Goal: Information Seeking & Learning: Learn about a topic

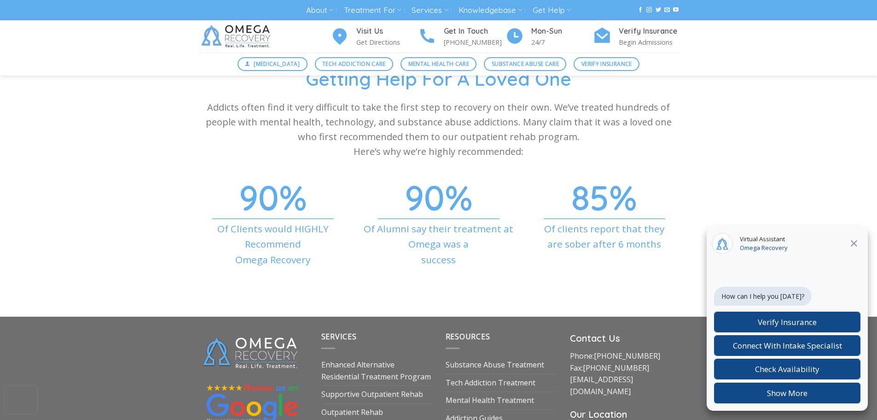
scroll to position [3124, 0]
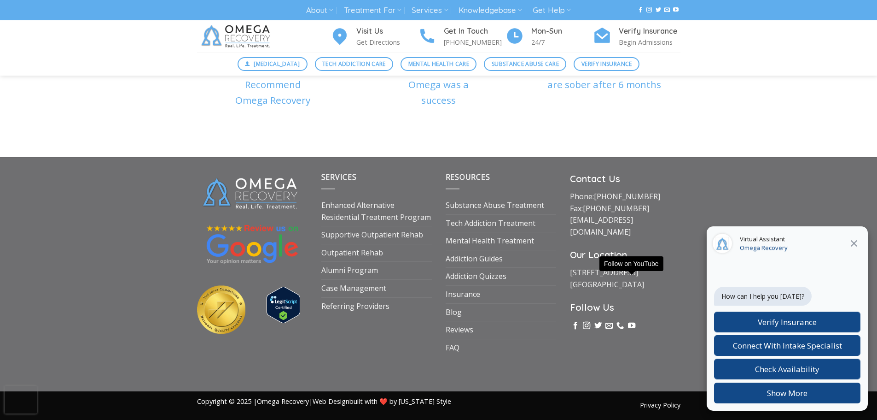
click at [856, 246] on icon "Close" at bounding box center [854, 243] width 11 height 11
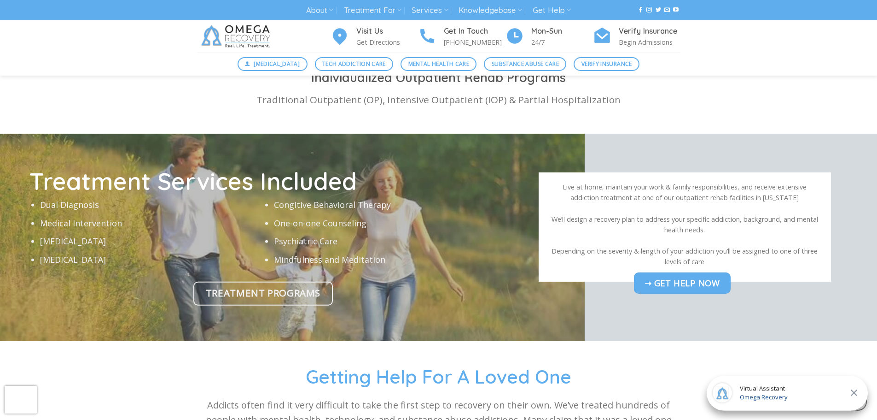
scroll to position [2663, 0]
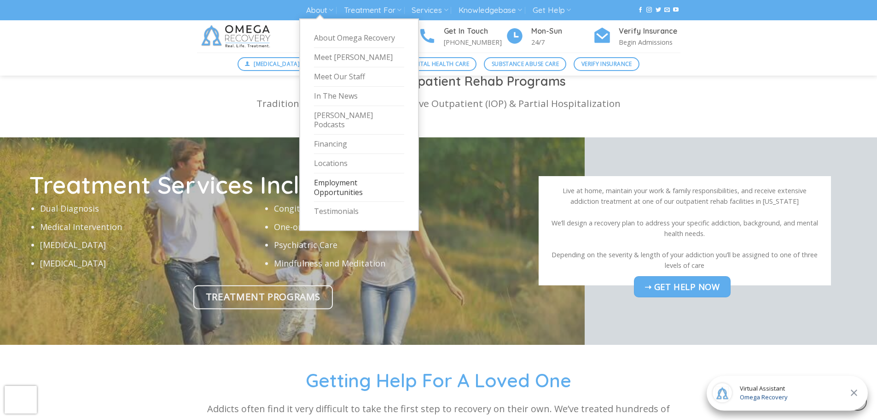
click at [348, 179] on link "Employment Opportunities" at bounding box center [359, 187] width 90 height 29
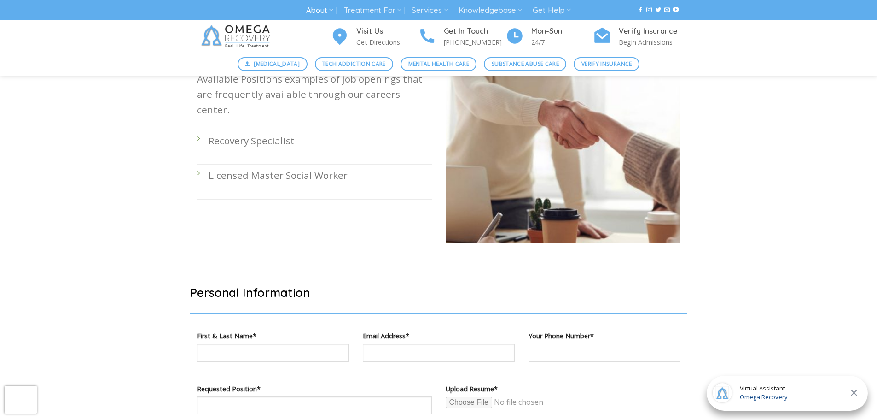
scroll to position [322, 0]
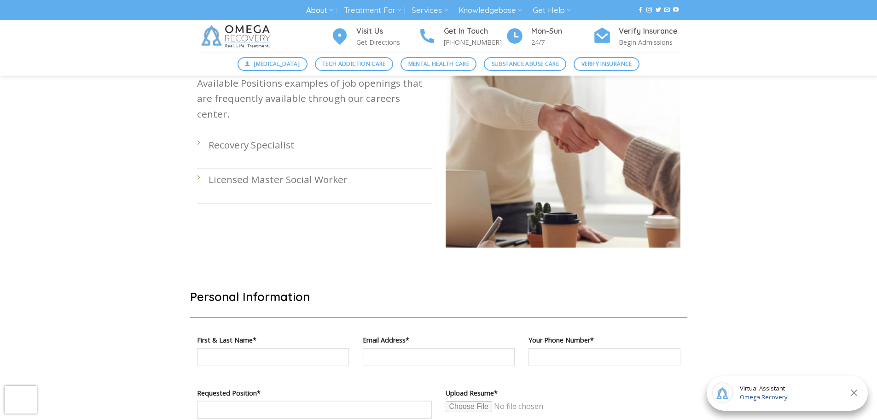
click at [214, 137] on p "Recovery Specialist" at bounding box center [320, 144] width 223 height 15
click at [198, 134] on li "Recovery Specialist" at bounding box center [314, 151] width 235 height 35
click at [197, 169] on li "Licensed Master Social Worker" at bounding box center [314, 186] width 235 height 35
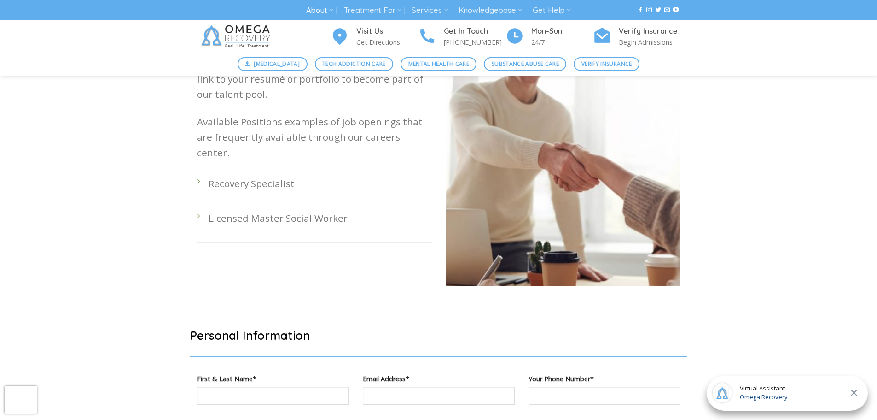
scroll to position [230, 0]
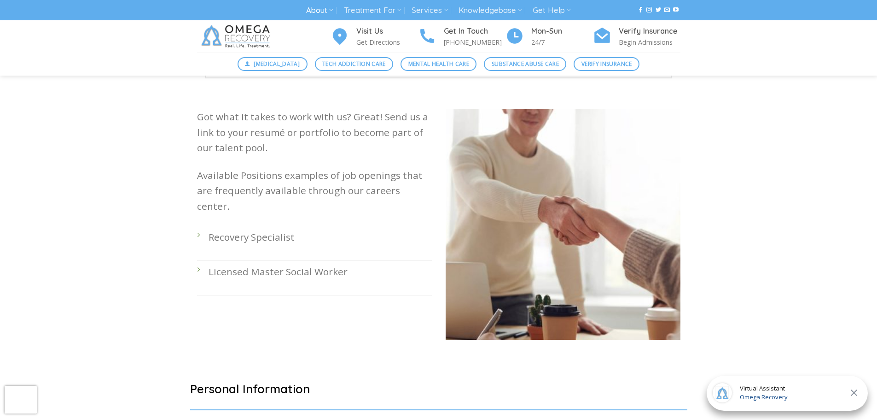
click at [273, 264] on p "Licensed Master Social Worker" at bounding box center [320, 271] width 223 height 15
click at [285, 264] on p "Licensed Master Social Worker" at bounding box center [320, 271] width 223 height 15
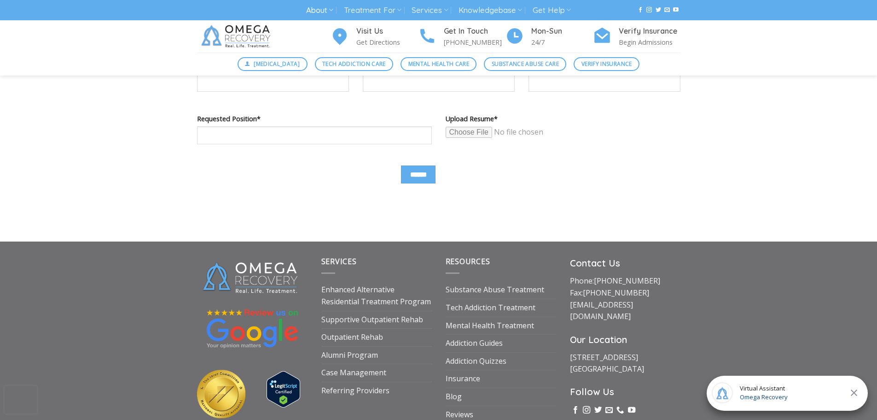
scroll to position [599, 0]
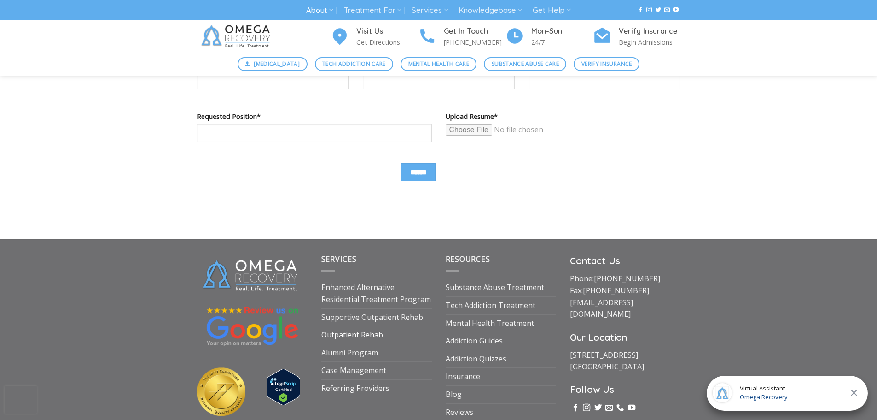
click at [328, 334] on link "Outpatient Rehab" at bounding box center [352, 334] width 62 height 17
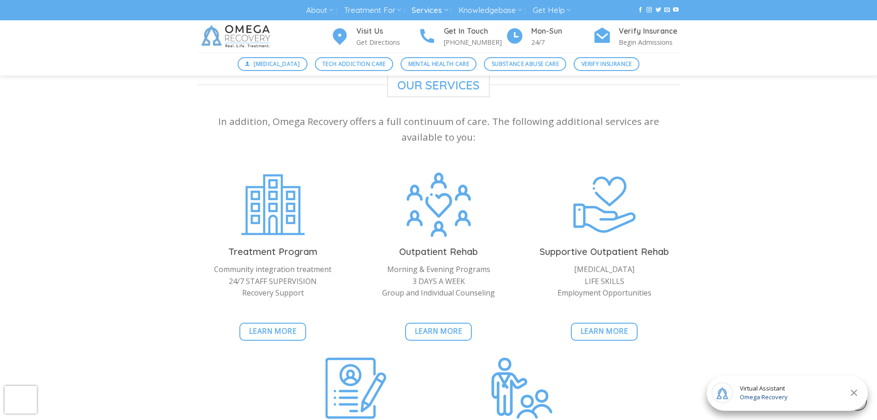
scroll to position [829, 0]
click at [430, 330] on span "Learn More" at bounding box center [439, 331] width 48 height 12
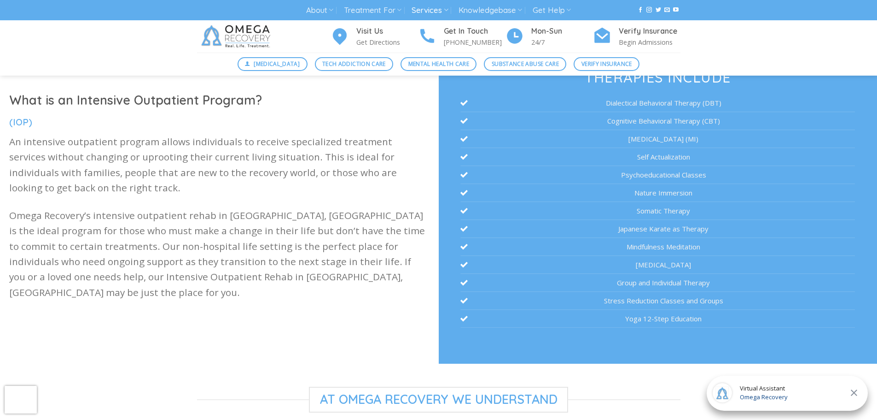
scroll to position [230, 0]
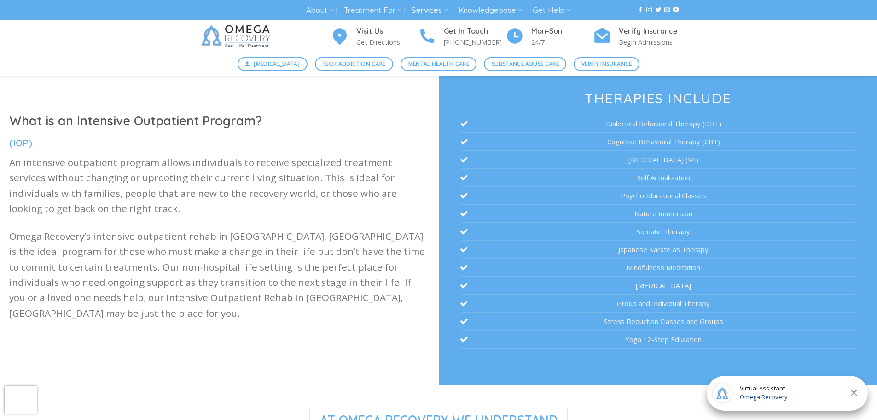
click at [857, 395] on icon "Close" at bounding box center [854, 392] width 6 height 6
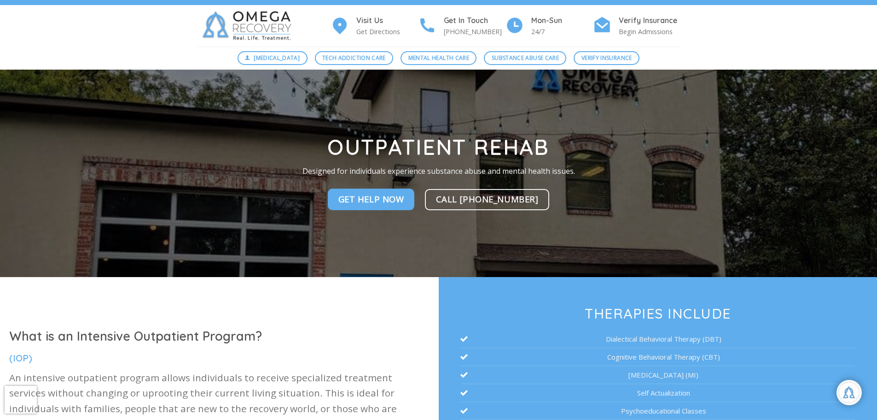
scroll to position [0, 0]
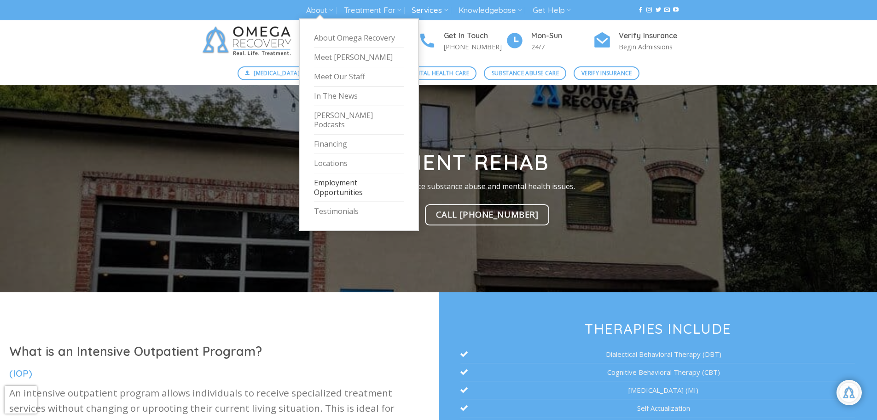
click at [338, 179] on link "Employment Opportunities" at bounding box center [359, 187] width 90 height 29
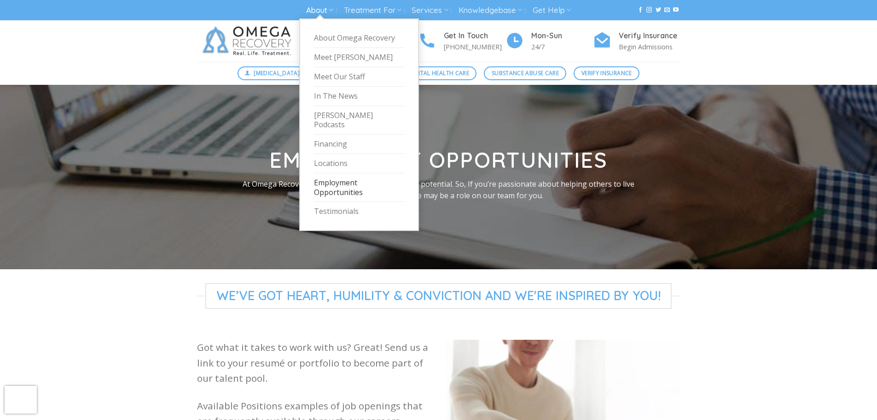
click at [311, 14] on link "About" at bounding box center [319, 10] width 27 height 17
click at [317, 76] on link "Meet Our Staff" at bounding box center [359, 76] width 90 height 19
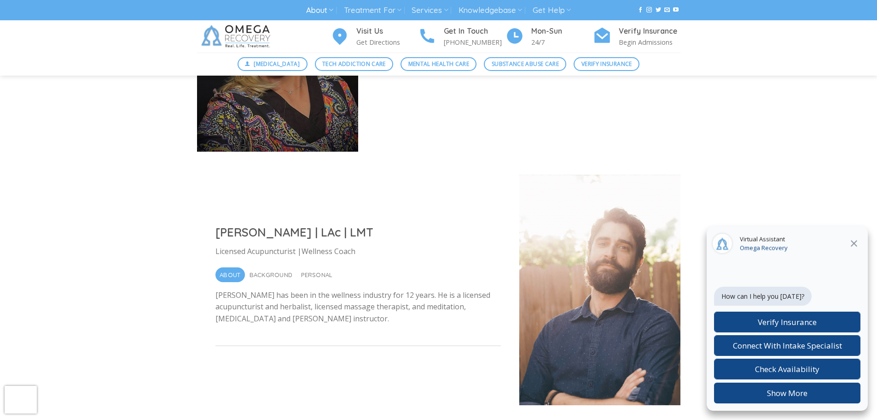
scroll to position [2993, 0]
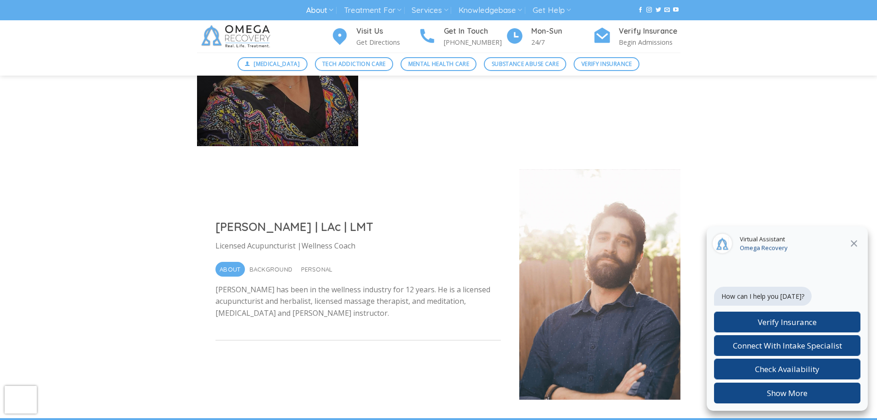
click at [612, 305] on div at bounding box center [599, 284] width 161 height 230
click at [855, 239] on icon "Close" at bounding box center [854, 243] width 11 height 11
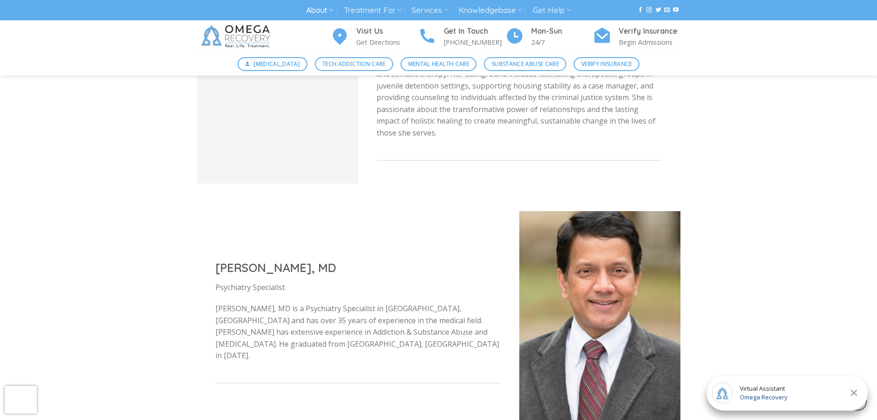
scroll to position [2441, 0]
